Goal: Transaction & Acquisition: Purchase product/service

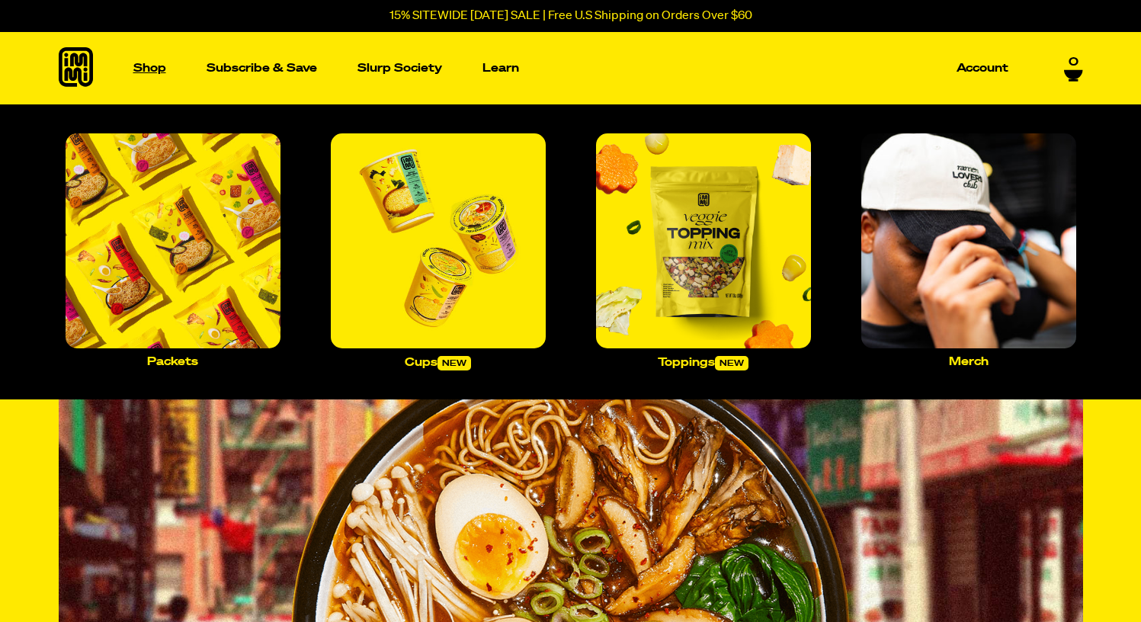
click at [156, 74] on p "Shop" at bounding box center [149, 67] width 33 height 11
click at [226, 240] on img "Main navigation" at bounding box center [173, 240] width 215 height 215
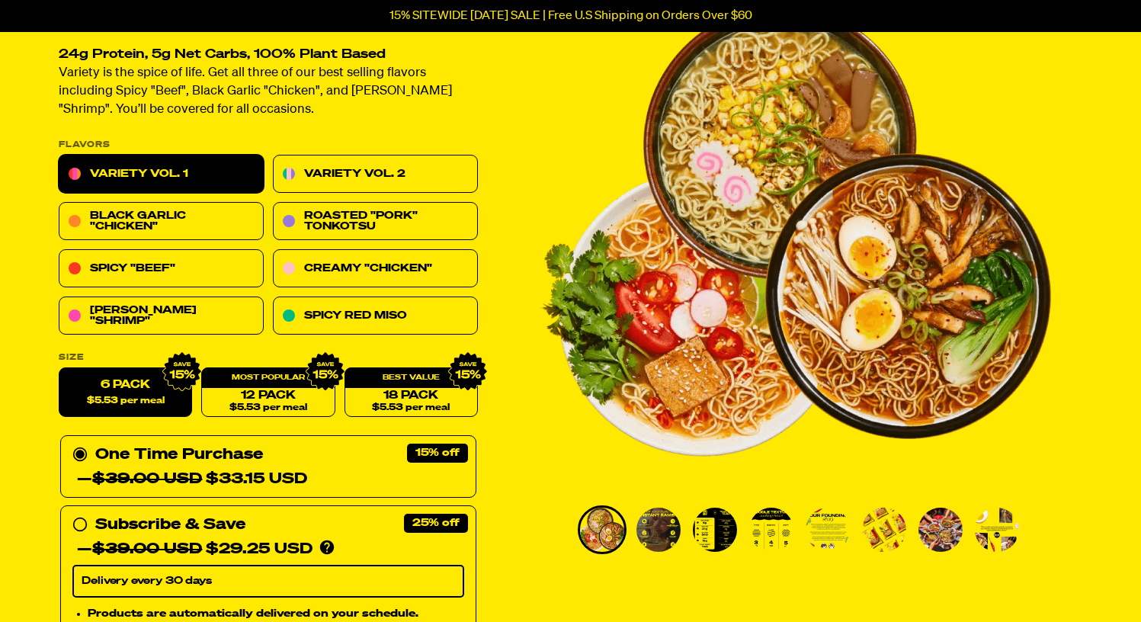
scroll to position [197, 0]
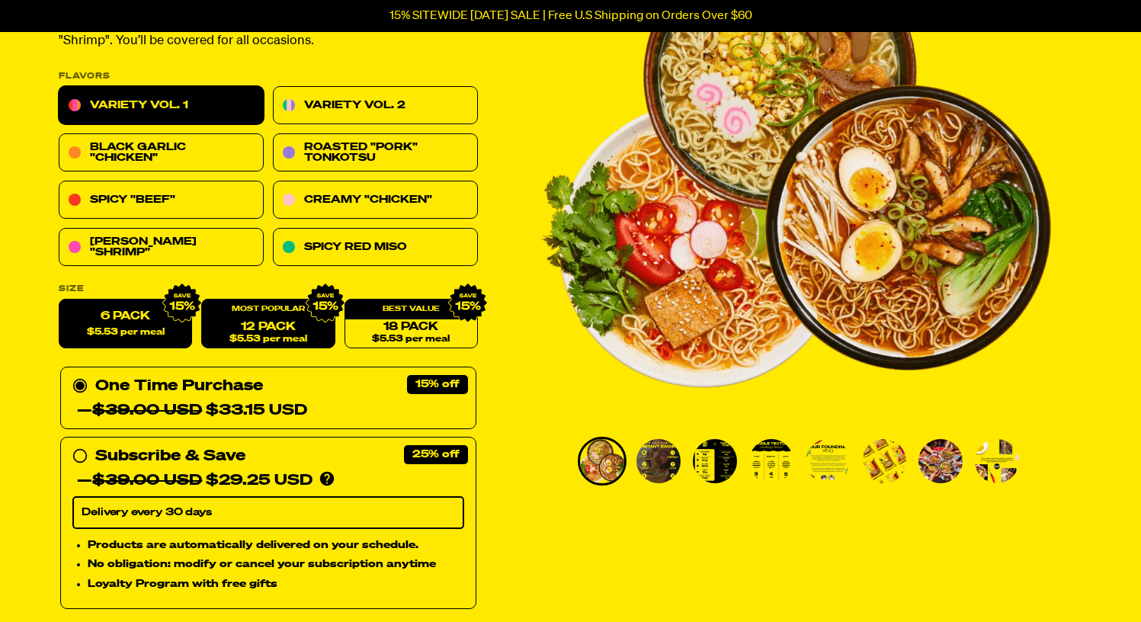
click at [300, 319] on link "12 Pack $5.53 per meal" at bounding box center [267, 325] width 133 height 50
click at [135, 329] on span "$5.53 per meal" at bounding box center [125, 333] width 78 height 10
click at [59, 300] on input "6 Pack $5.53 per meal" at bounding box center [59, 300] width 1 height 1
radio input "true"
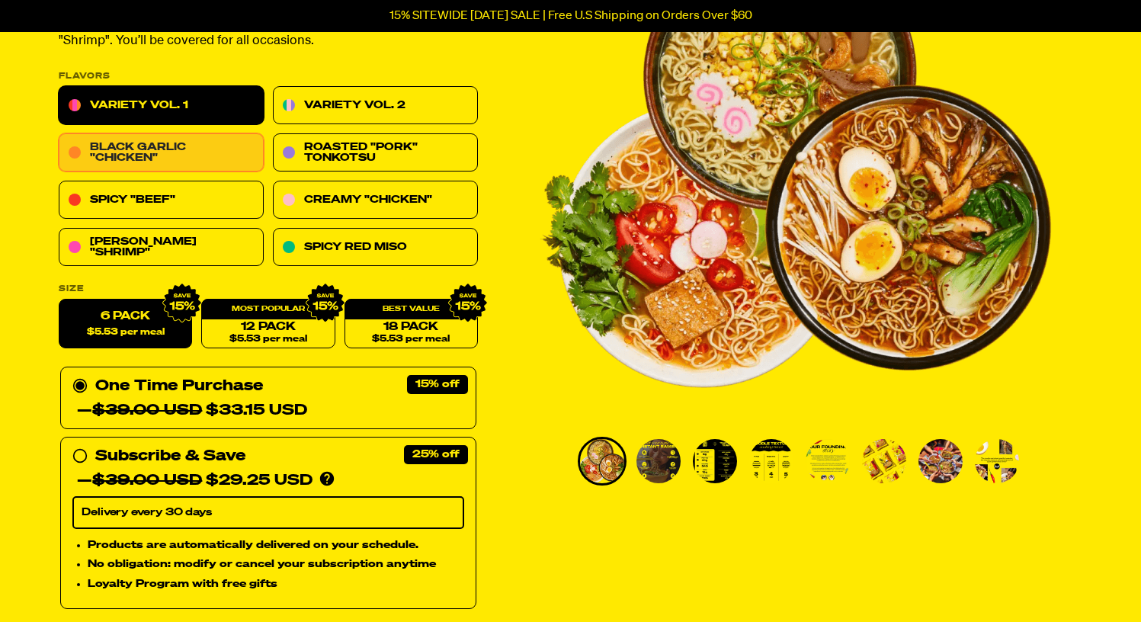
click at [209, 154] on link "Black Garlic "Chicken"" at bounding box center [161, 153] width 205 height 38
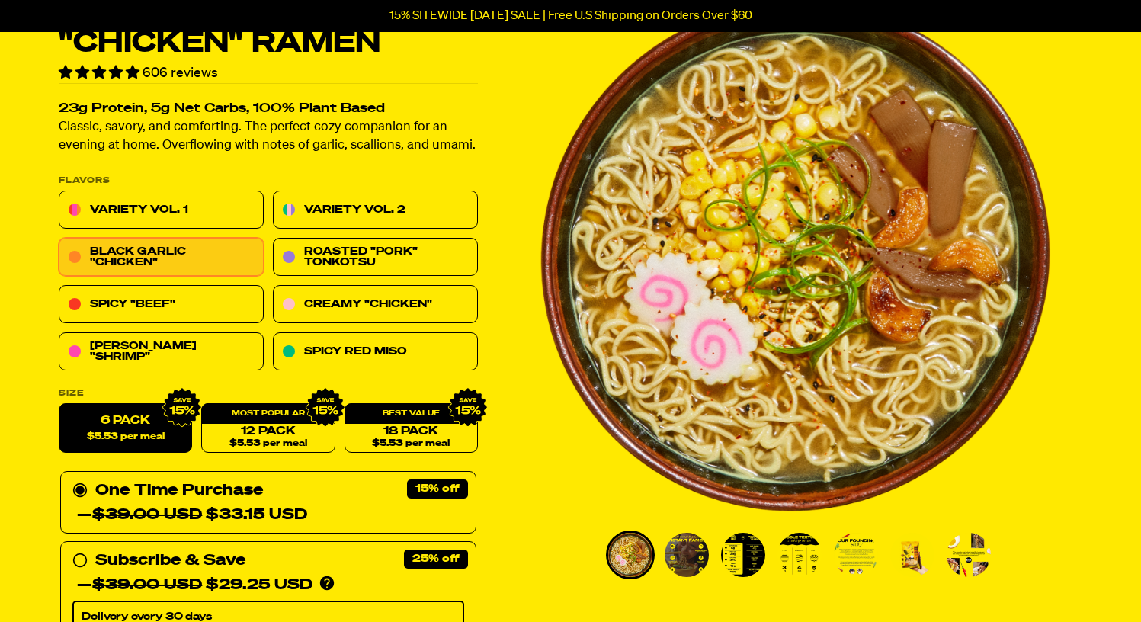
scroll to position [202, 0]
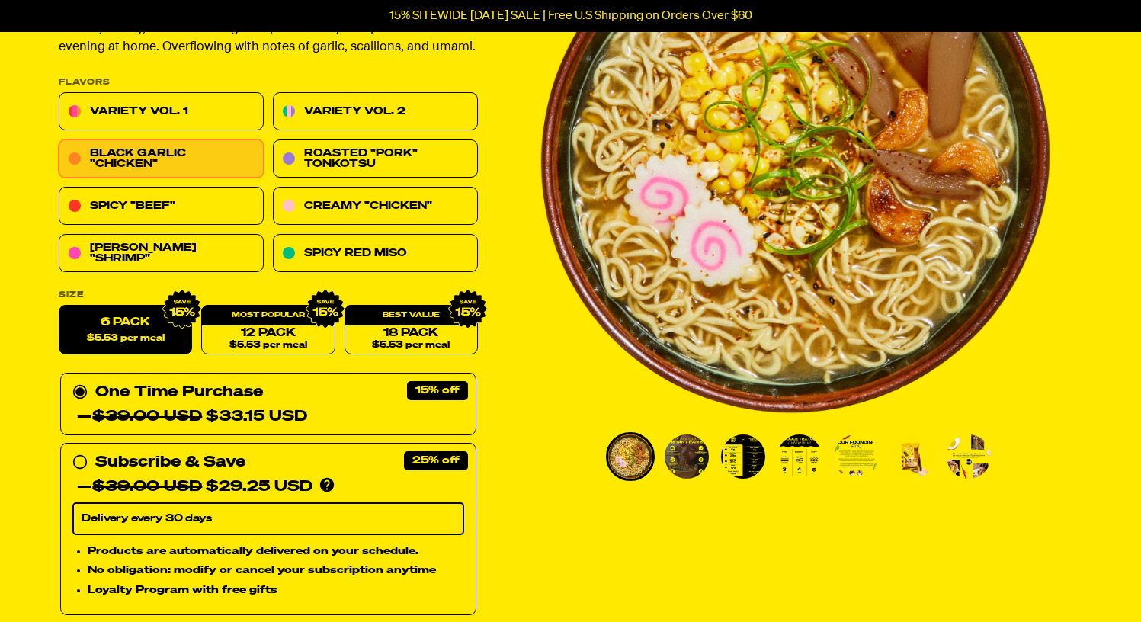
click at [330, 415] on div "One Time Purchase — $39.00 USD $33.15 USD" at bounding box center [268, 404] width 392 height 49
click at [82, 380] on input "One Time Purchase — $39.00 USD $33.15 USD" at bounding box center [77, 380] width 10 height 0
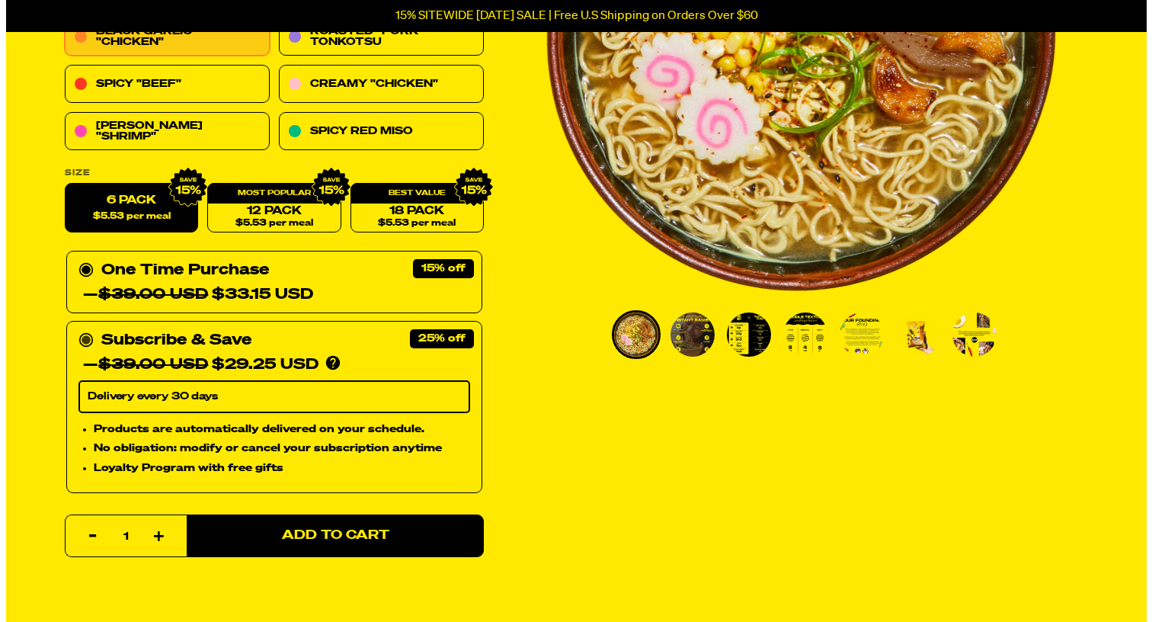
scroll to position [367, 0]
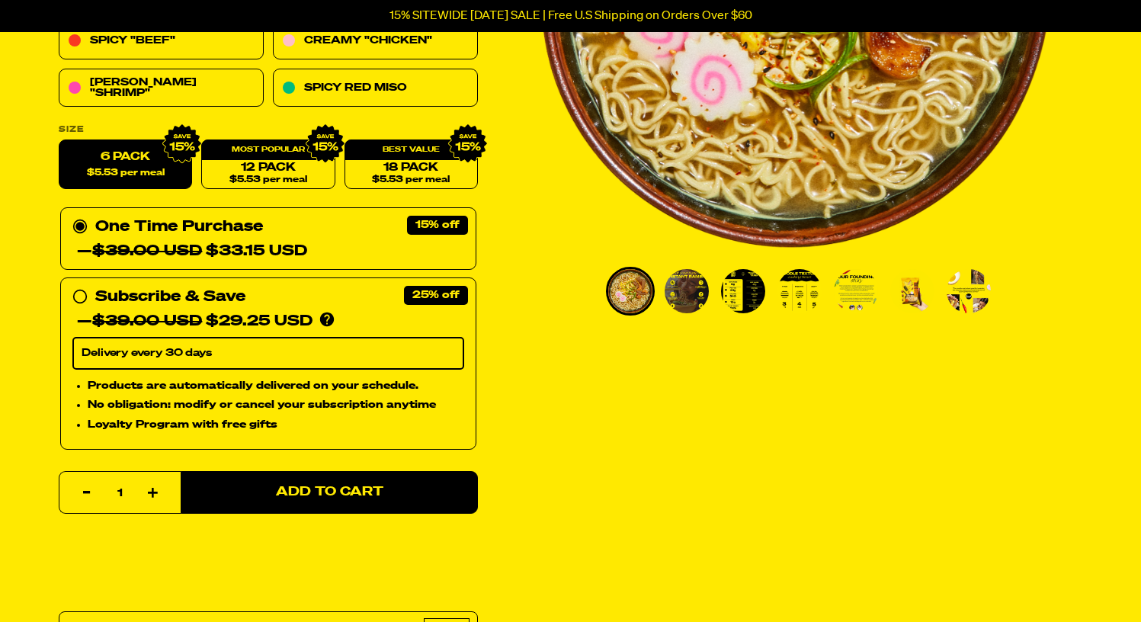
click at [317, 229] on div "One Time Purchase — $39.00 USD $33.15 USD" at bounding box center [268, 239] width 392 height 49
click at [82, 215] on input "One Time Purchase — $39.00 USD $33.15 USD" at bounding box center [77, 215] width 10 height 0
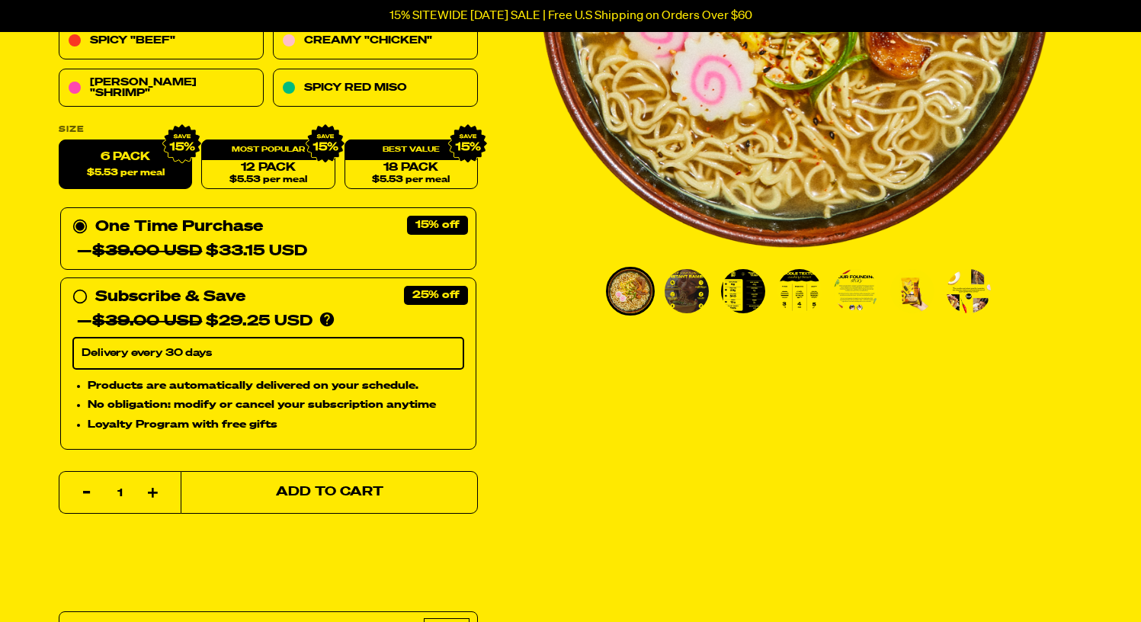
click at [301, 496] on span "Add to Cart" at bounding box center [328, 492] width 107 height 13
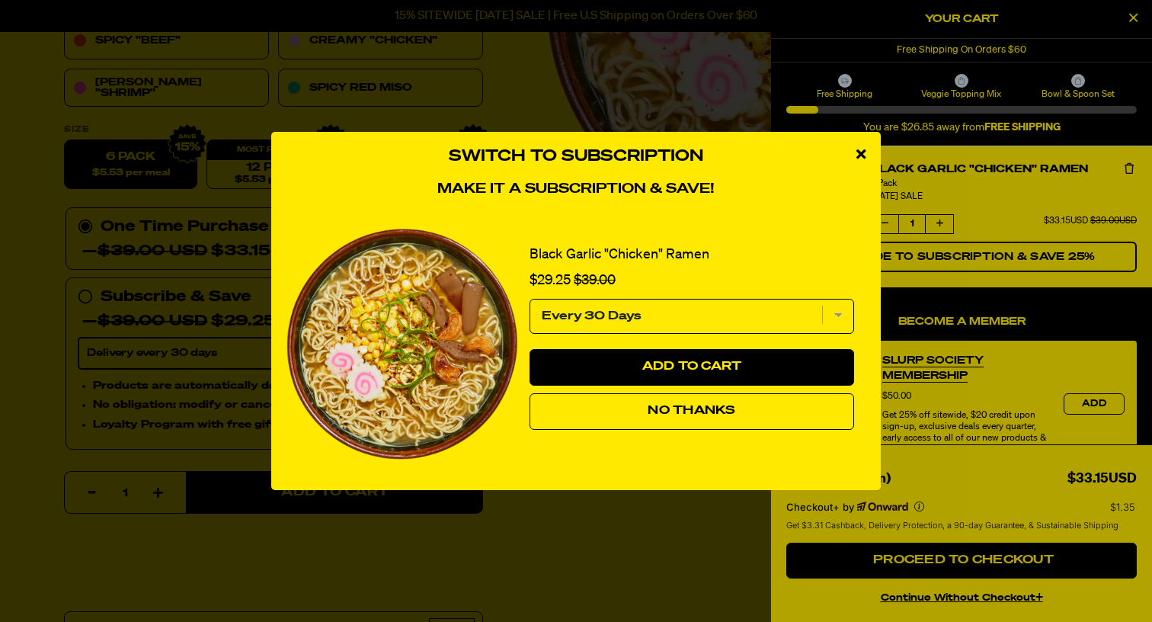
click at [694, 422] on button "No Thanks" at bounding box center [692, 411] width 325 height 37
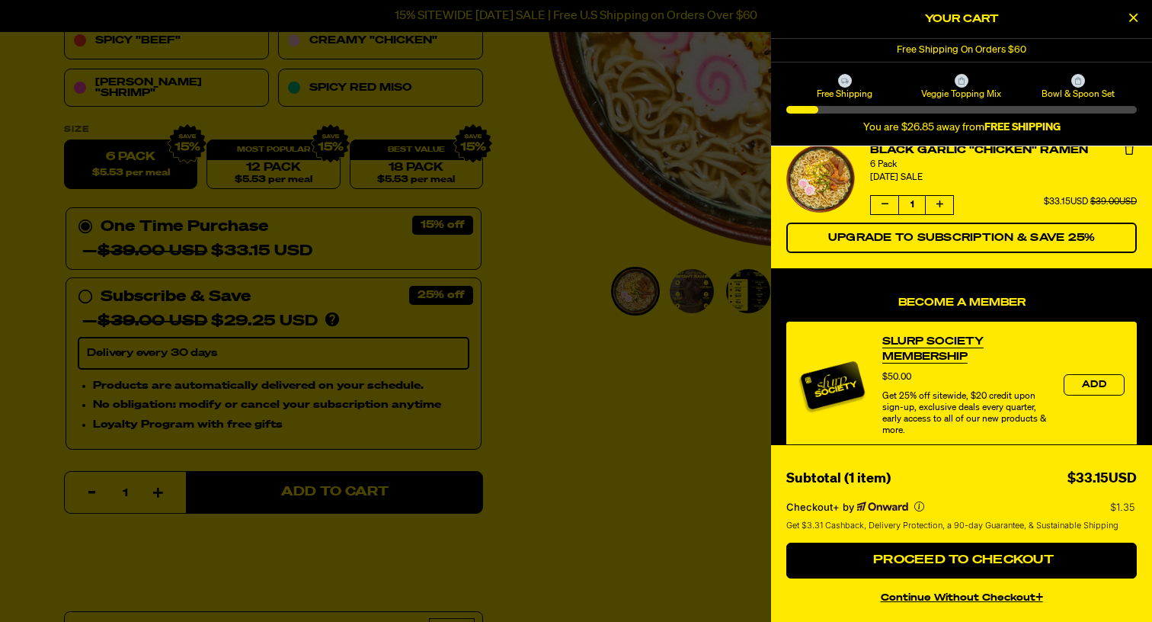
scroll to position [82, 0]
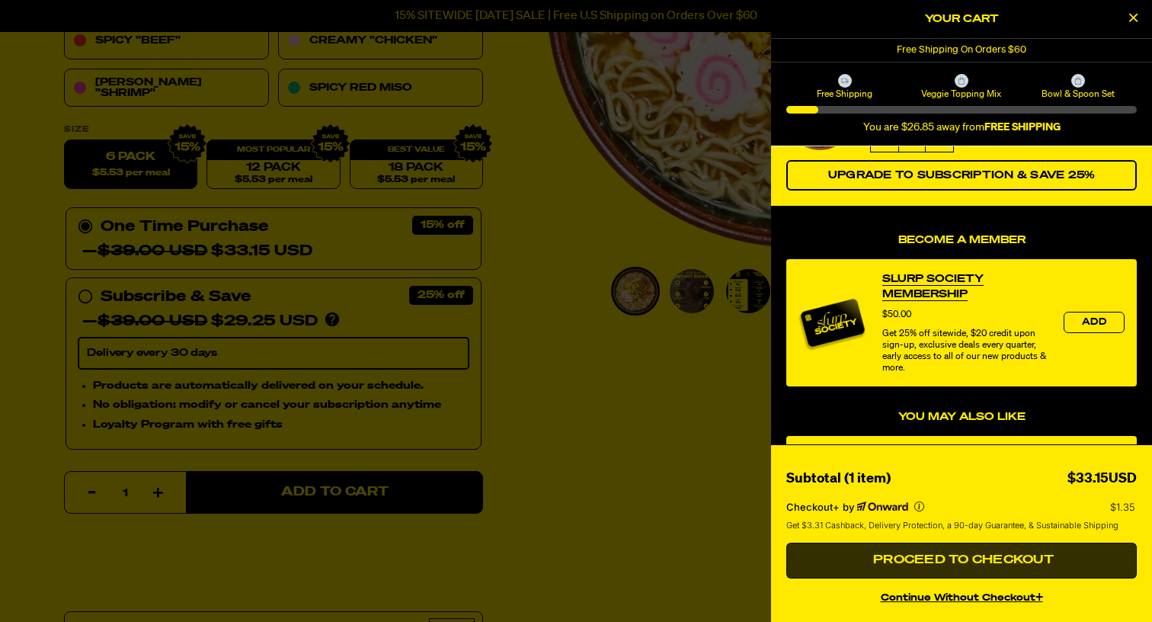
click at [988, 555] on span "Proceed to Checkout" at bounding box center [962, 560] width 184 height 12
